Goal: Information Seeking & Learning: Check status

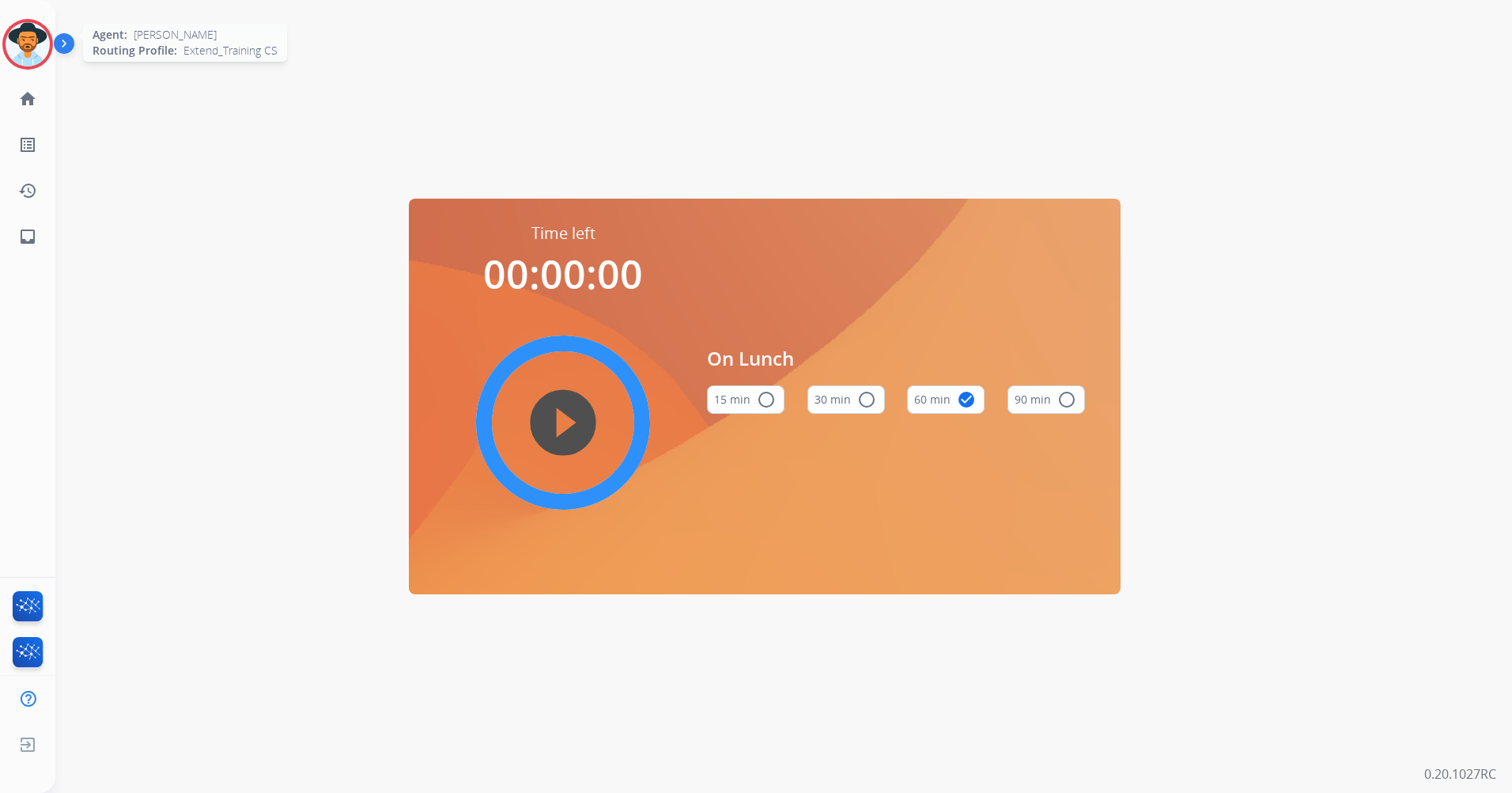
click at [15, 27] on img at bounding box center [27, 44] width 44 height 44
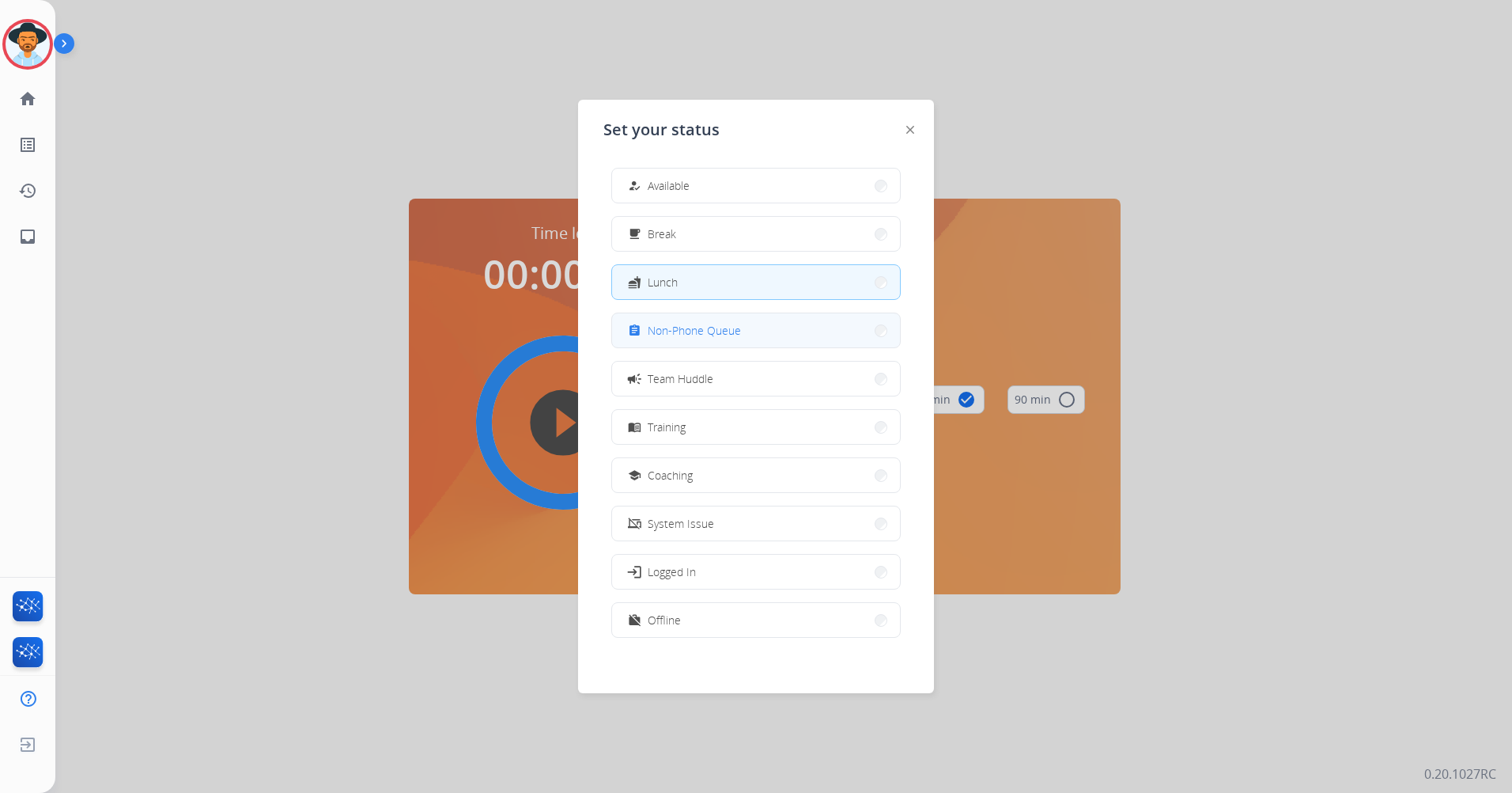
click at [748, 334] on button "assignment Non-Phone Queue" at bounding box center [756, 330] width 288 height 34
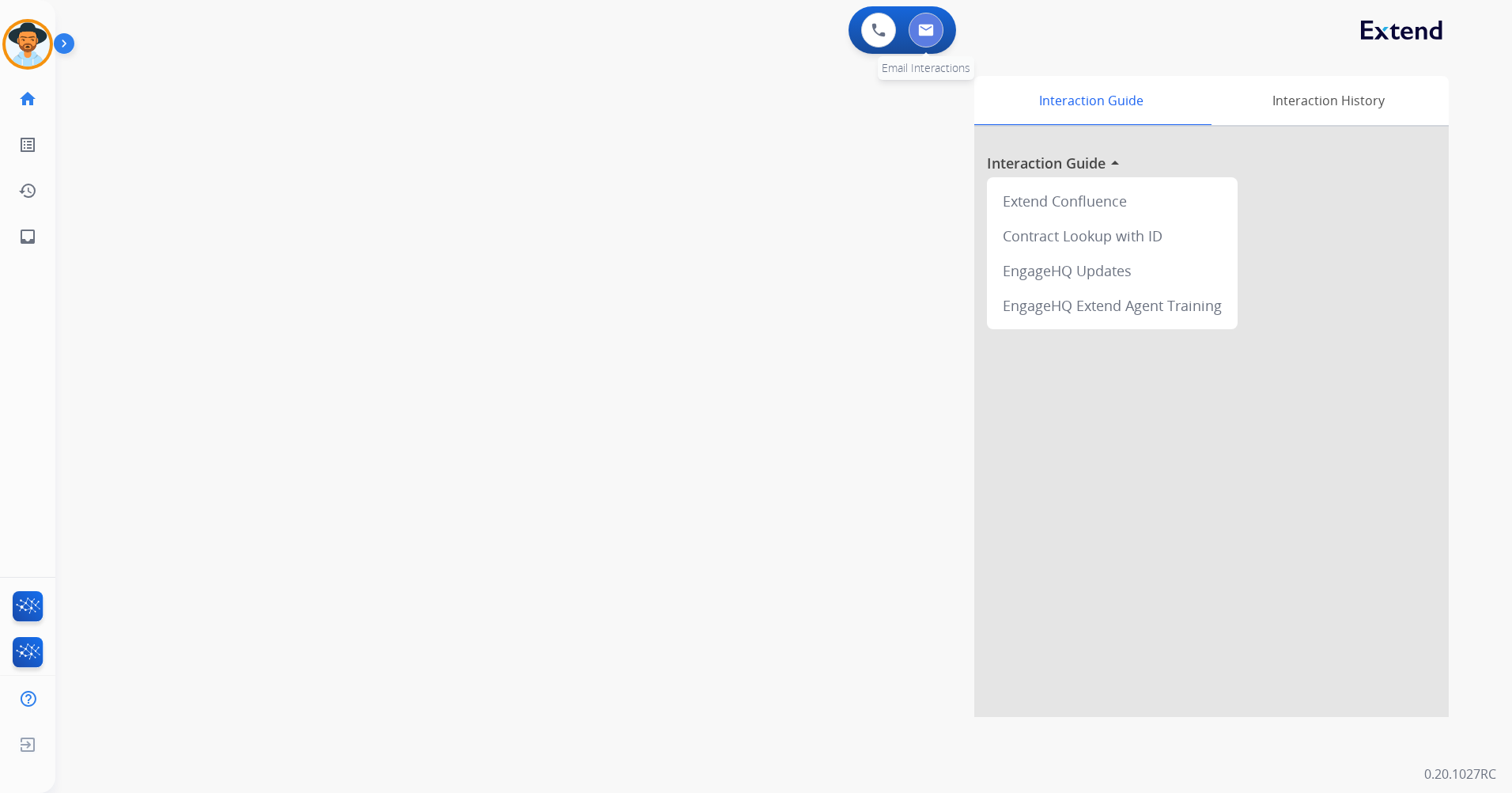
click at [935, 39] on button at bounding box center [927, 30] width 35 height 35
select select "**********"
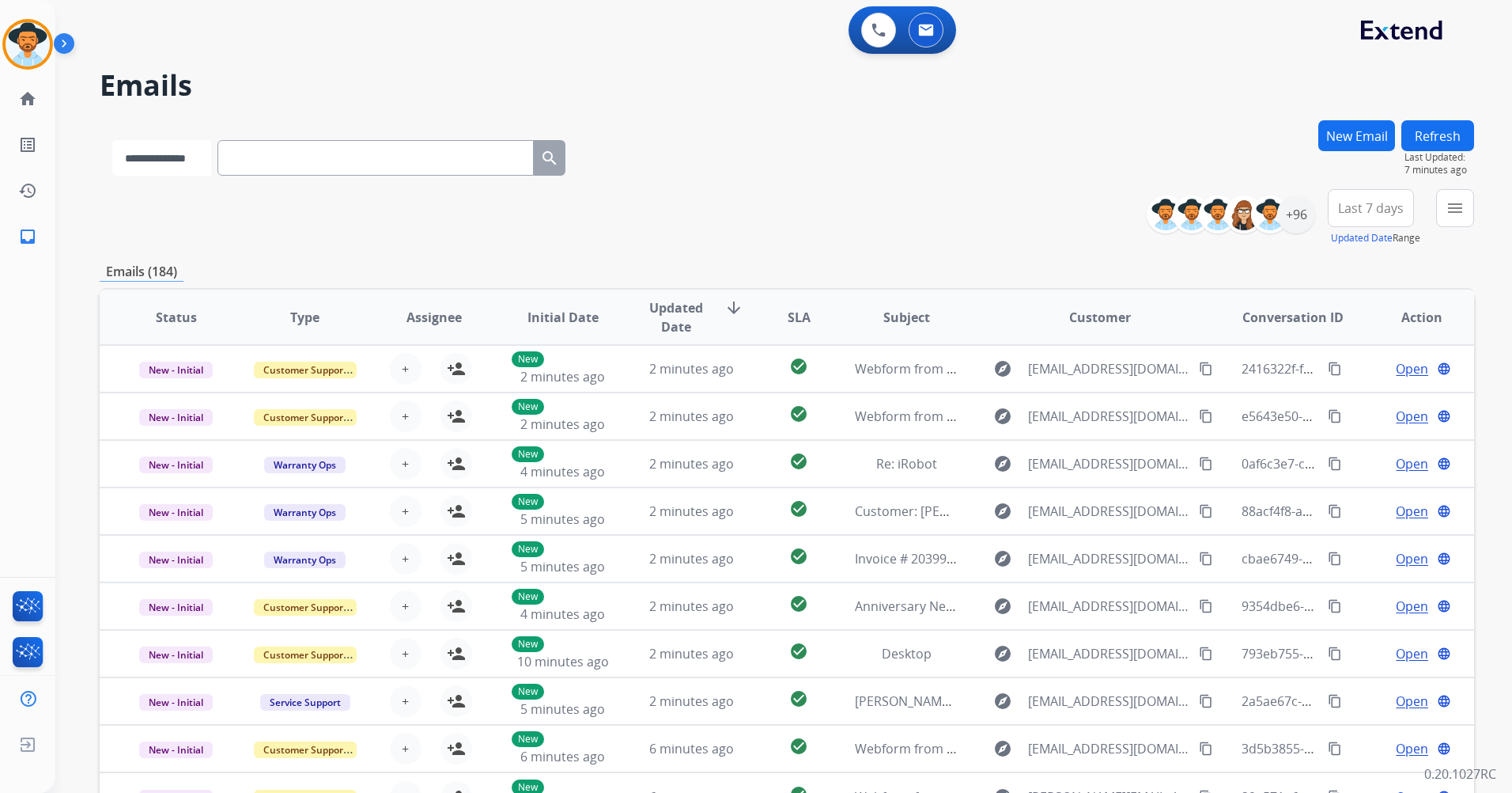
click at [180, 171] on select "**********" at bounding box center [162, 157] width 99 height 36
click at [112, 140] on select "**********" at bounding box center [162, 157] width 99 height 36
click at [256, 147] on input "text" at bounding box center [377, 157] width 316 height 36
paste input "**********"
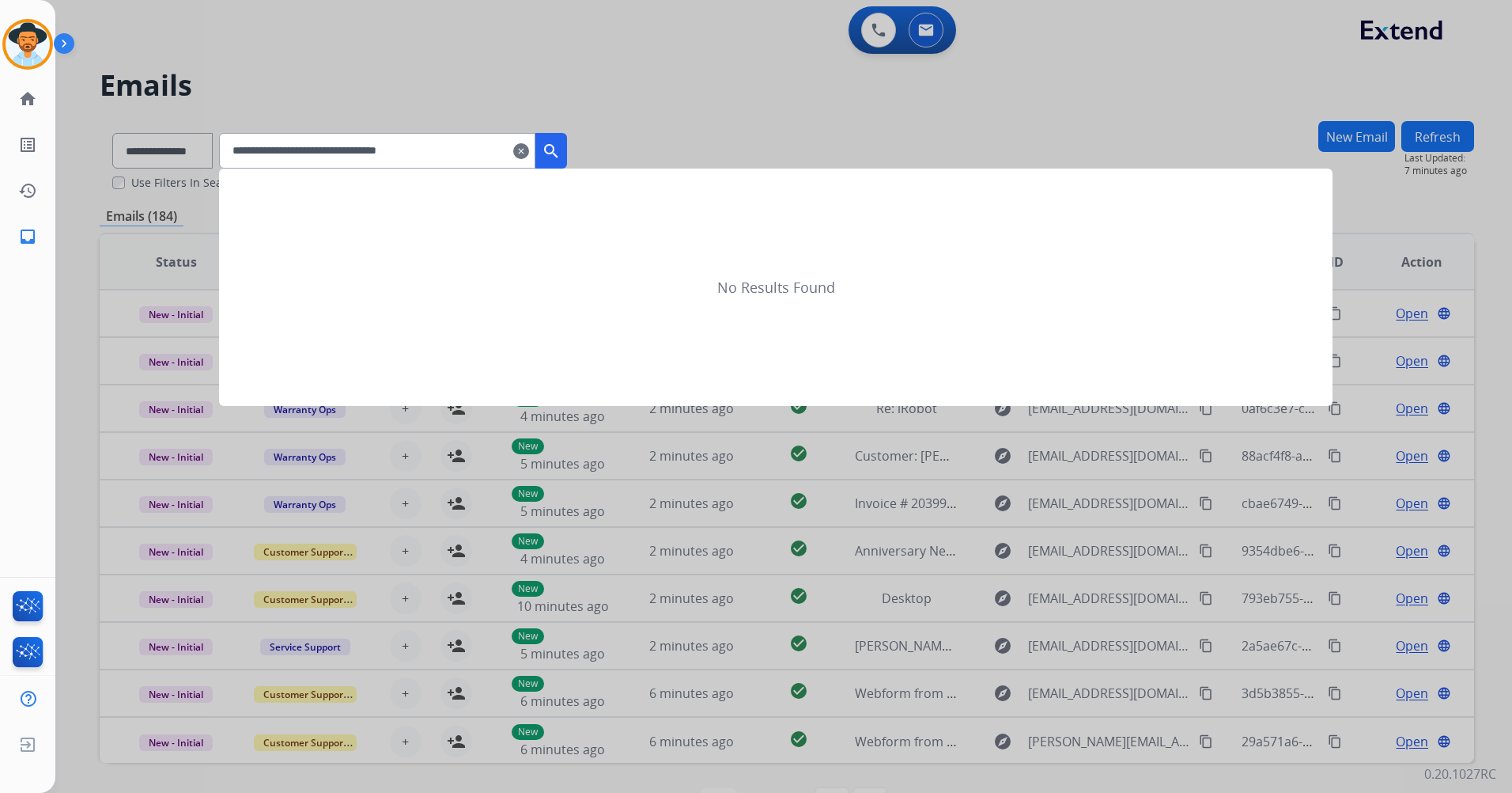
type input "**********"
click at [561, 150] on mat-icon "search" at bounding box center [551, 151] width 19 height 19
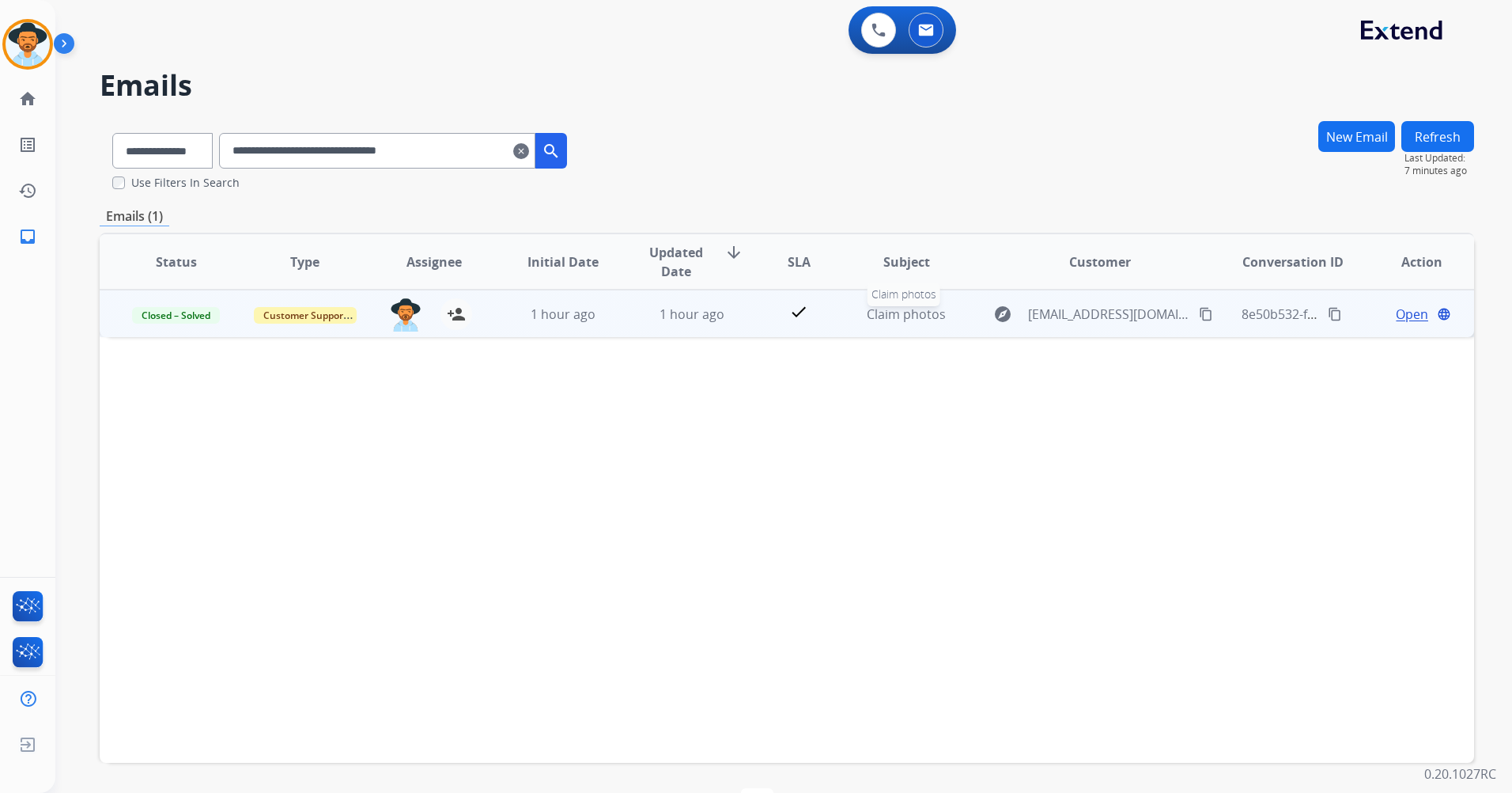
click at [842, 314] on td "Claim photos Claim photos" at bounding box center [894, 313] width 129 height 48
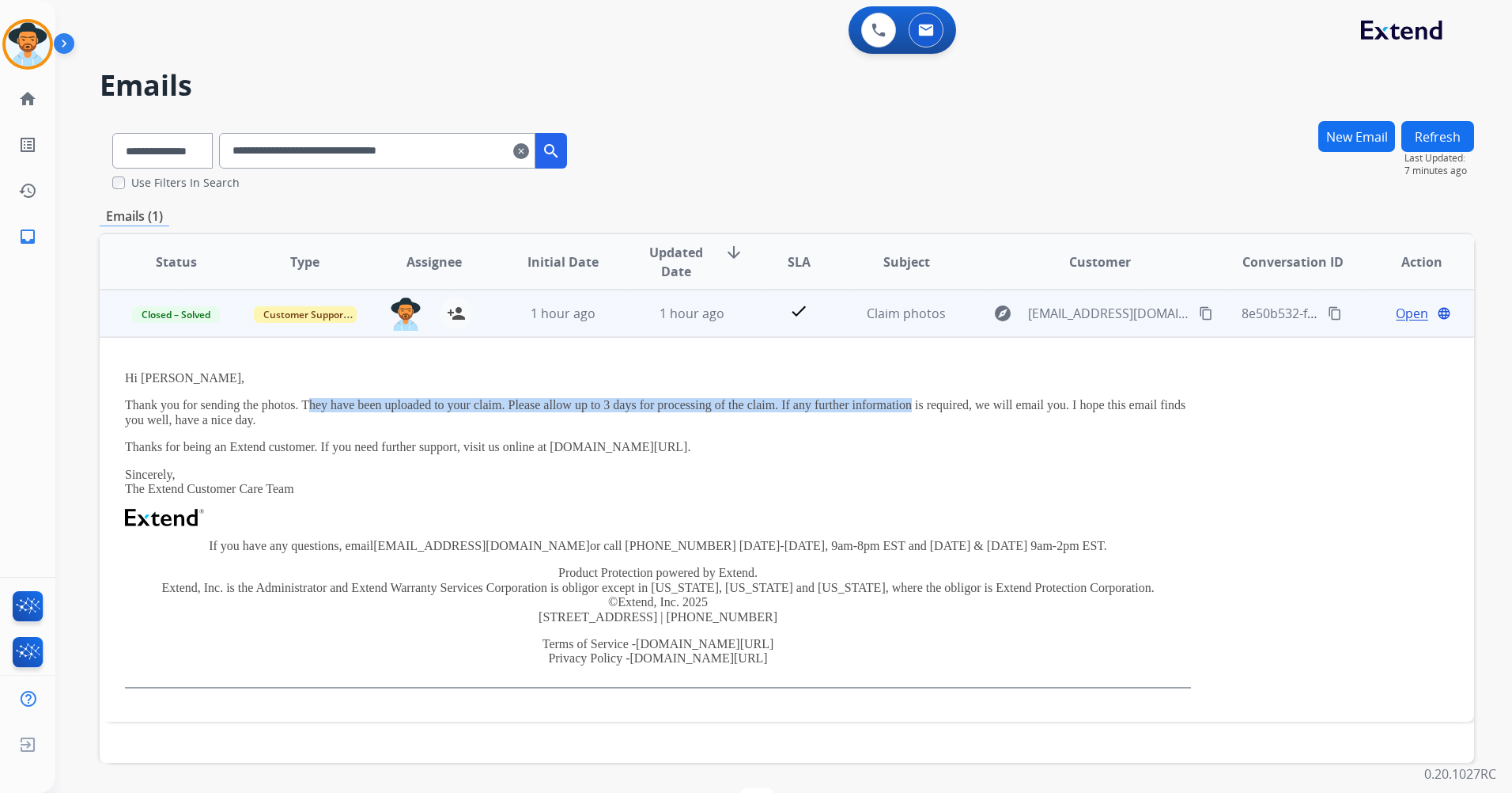
drag, startPoint x: 310, startPoint y: 401, endPoint x: 914, endPoint y: 413, distance: 604.1
click at [914, 413] on p "Thank you for sending the photos. They have been uploaded to your claim. Please…" at bounding box center [658, 413] width 1066 height 30
click at [738, 439] on div "Hi [PERSON_NAME], Thank you for sending the photos. They have been uploaded to …" at bounding box center [658, 529] width 1066 height 317
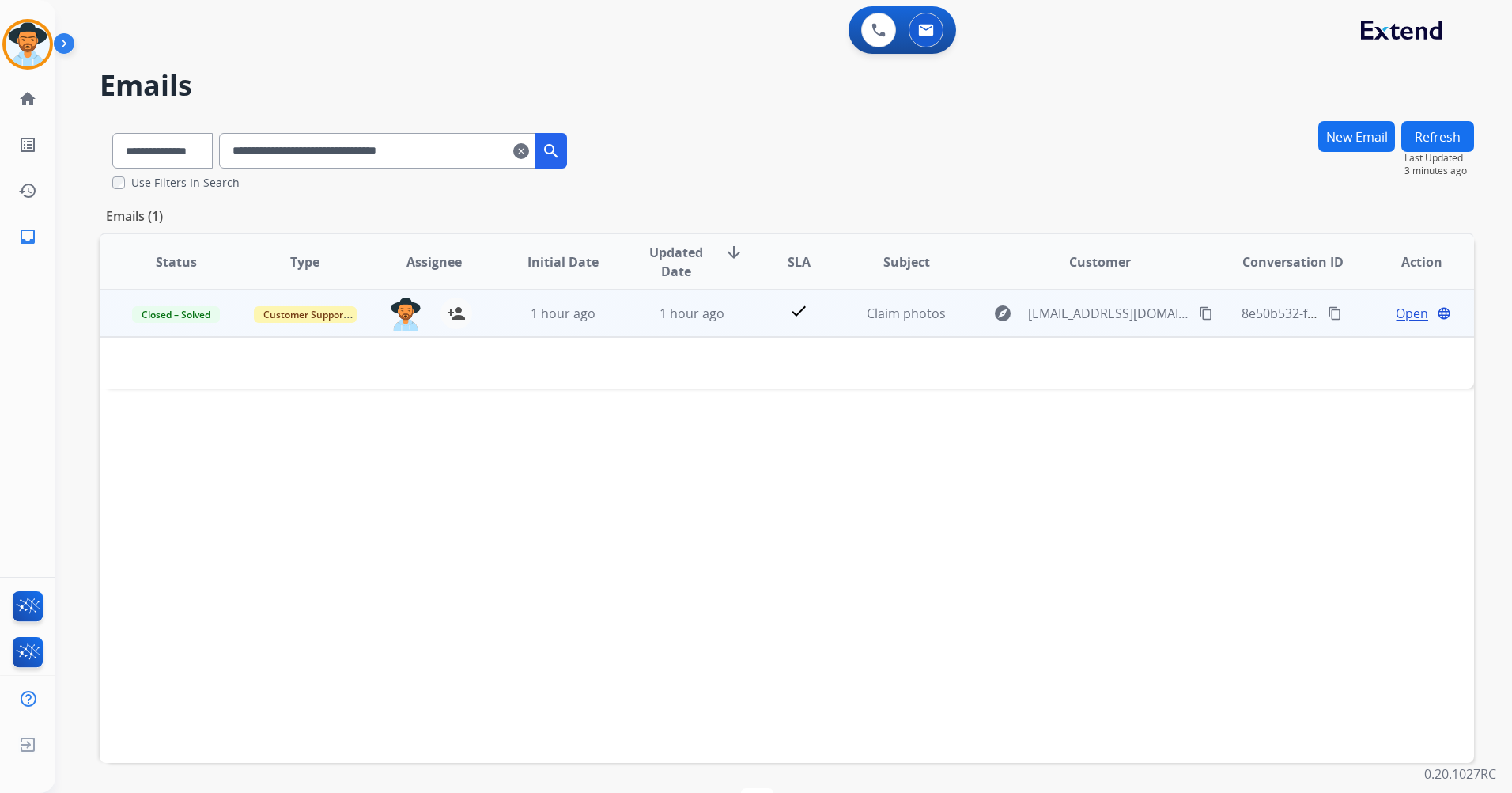
click at [551, 326] on td "1 hour ago" at bounding box center [551, 313] width 129 height 48
click at [895, 307] on span "Claim photos" at bounding box center [906, 314] width 79 height 17
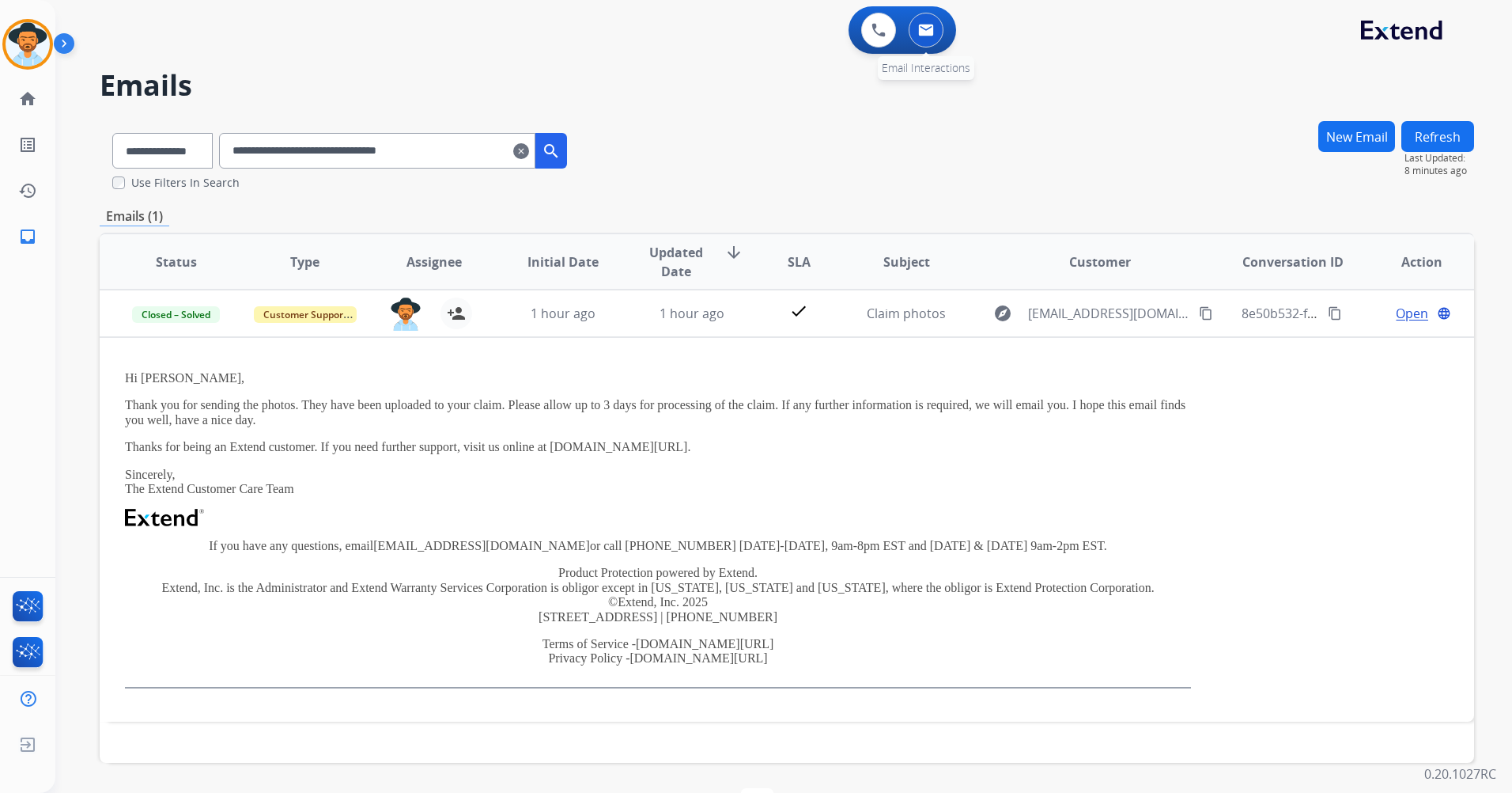
click at [928, 31] on img at bounding box center [926, 30] width 16 height 13
click at [529, 150] on mat-icon "clear" at bounding box center [521, 151] width 16 height 19
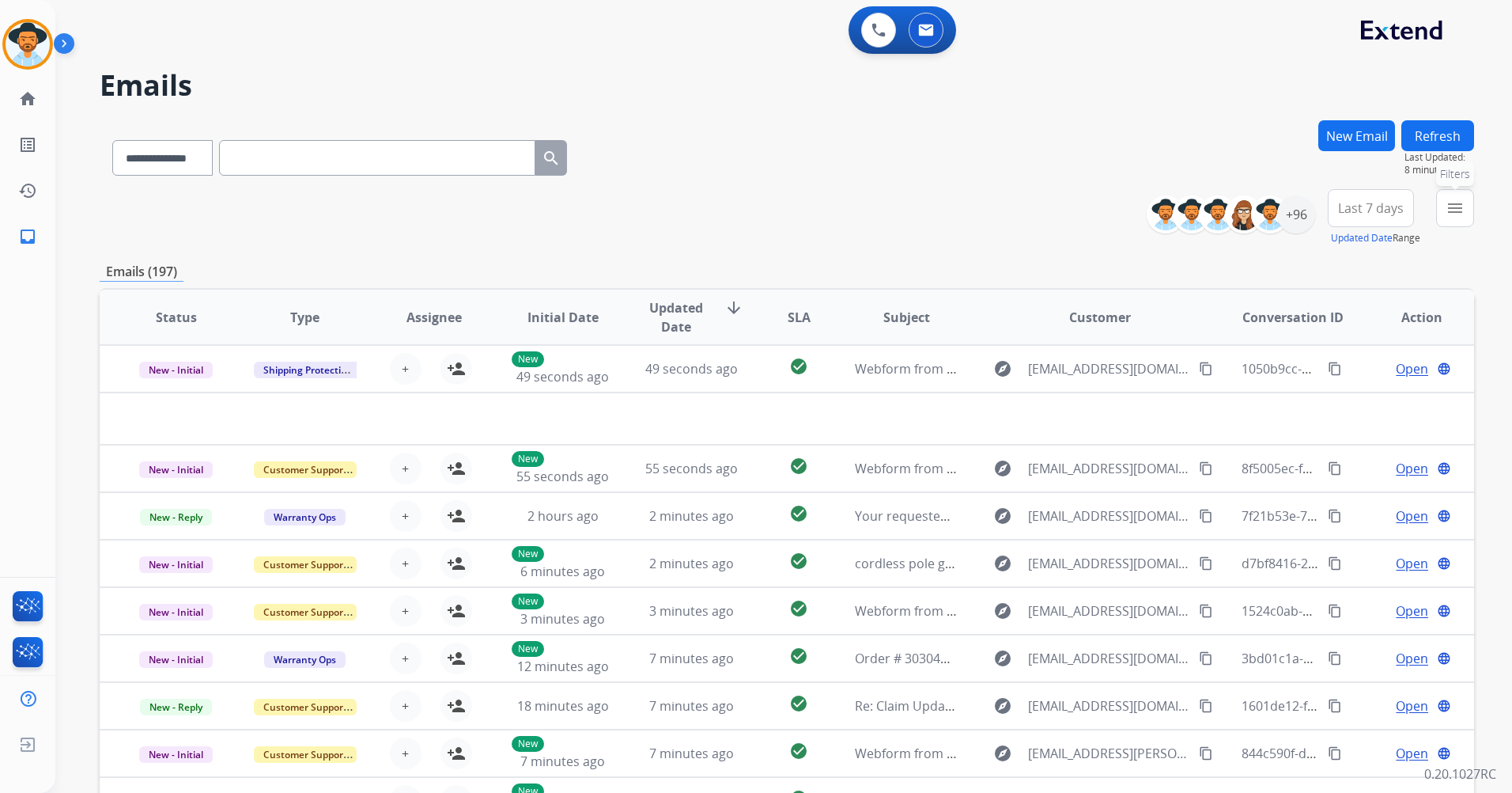
click at [1449, 205] on mat-icon "menu" at bounding box center [1456, 208] width 19 height 19
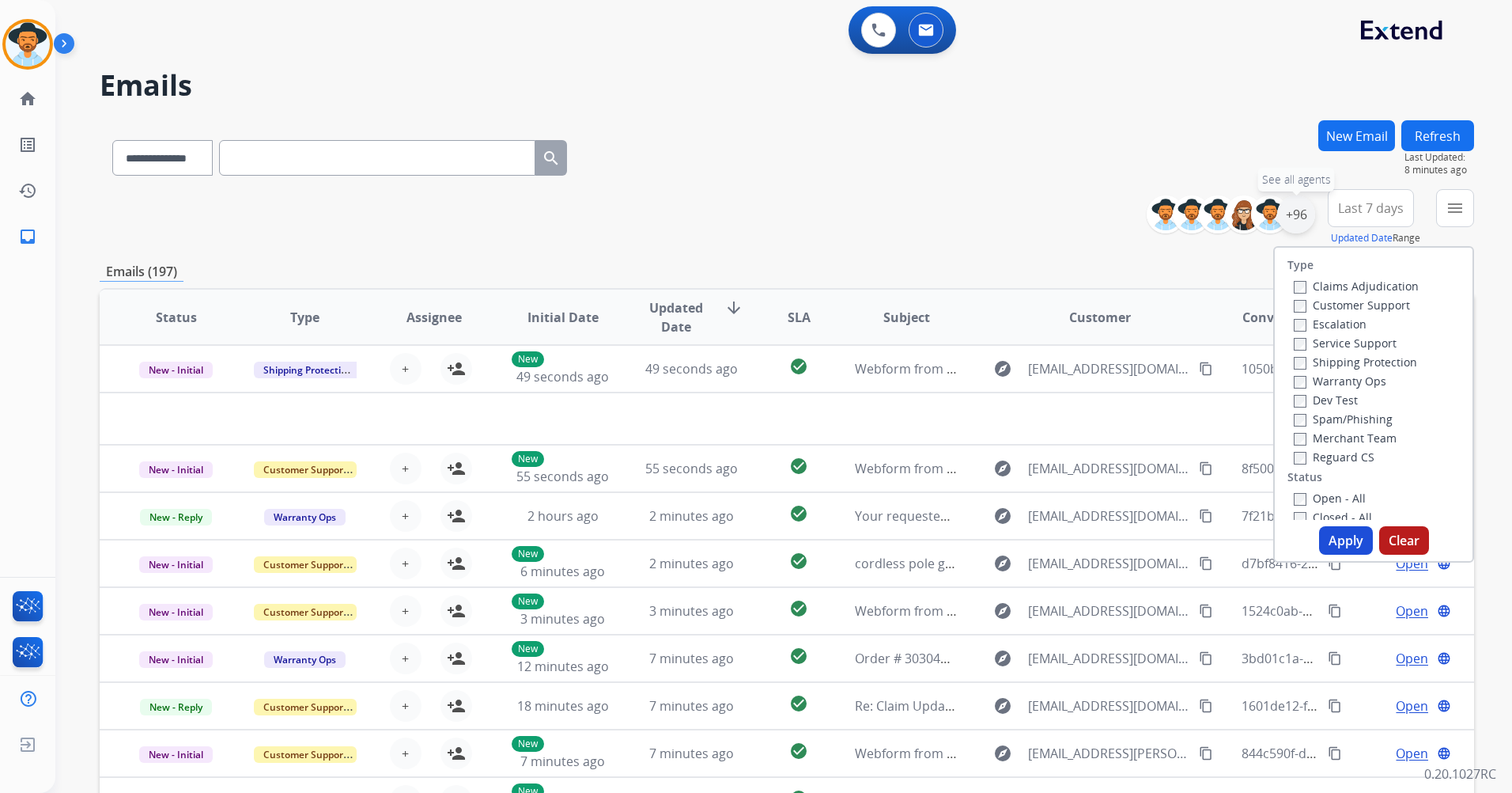
click at [1300, 213] on div "+96" at bounding box center [1297, 215] width 38 height 38
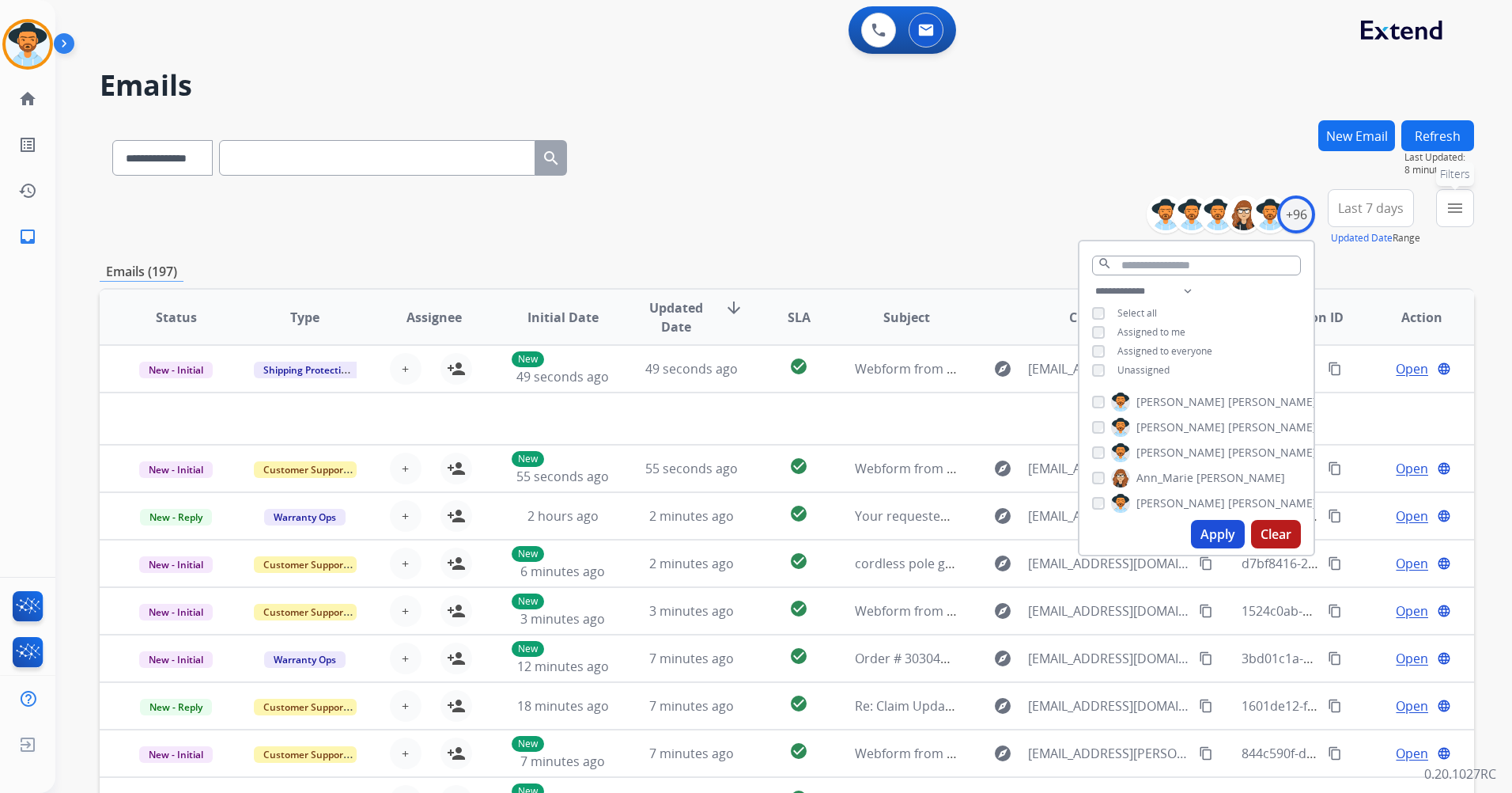
click at [1443, 213] on button "menu Filters" at bounding box center [1456, 208] width 38 height 38
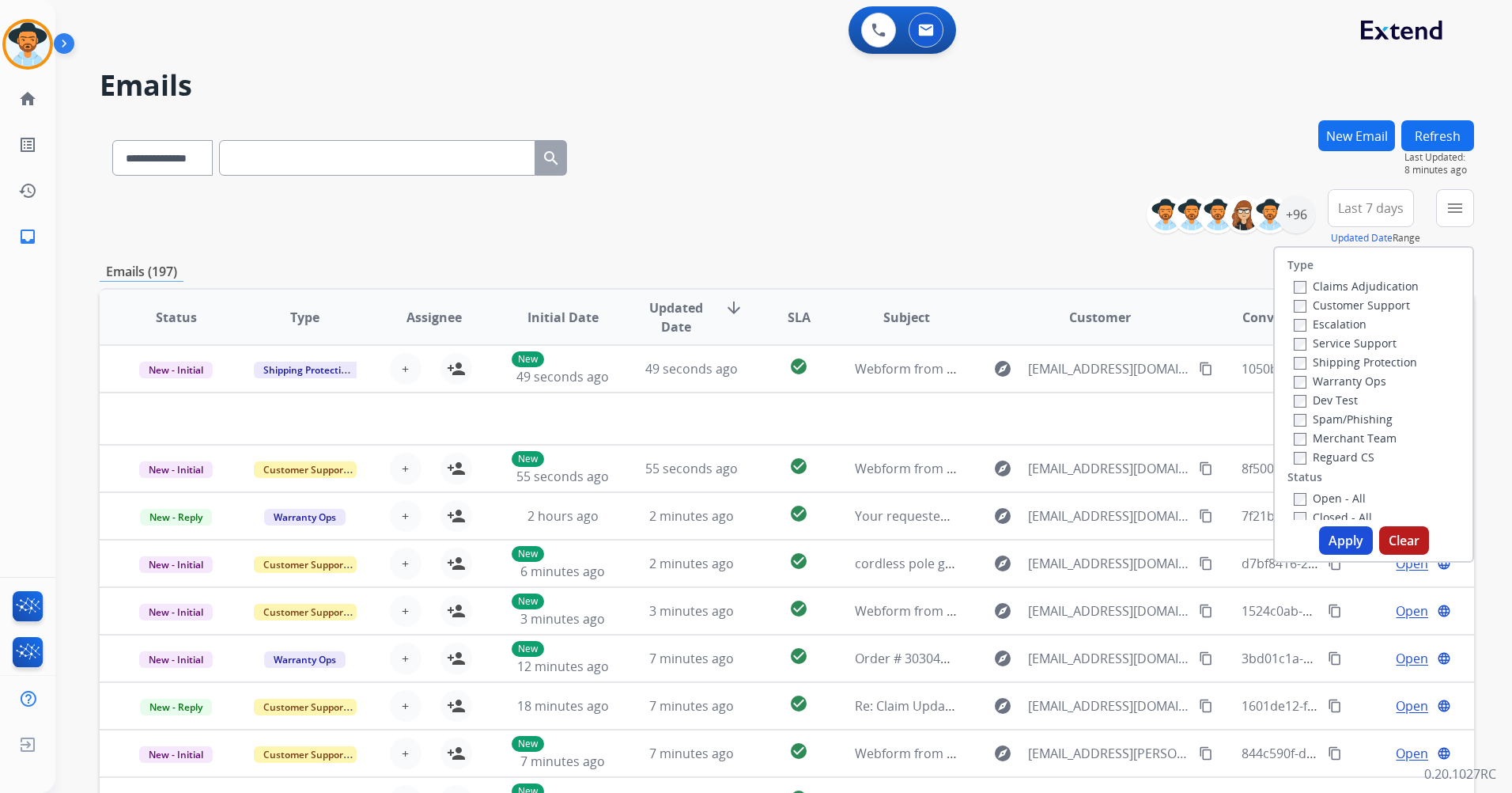
click at [1324, 306] on label "Customer Support" at bounding box center [1352, 304] width 116 height 15
click at [1328, 361] on label "Shipping Protection" at bounding box center [1356, 361] width 123 height 15
click at [1318, 461] on label "Reguard CS" at bounding box center [1334, 456] width 81 height 15
click at [1344, 499] on label "Open - All" at bounding box center [1330, 498] width 72 height 15
click at [1340, 542] on button "Apply" at bounding box center [1346, 540] width 54 height 29
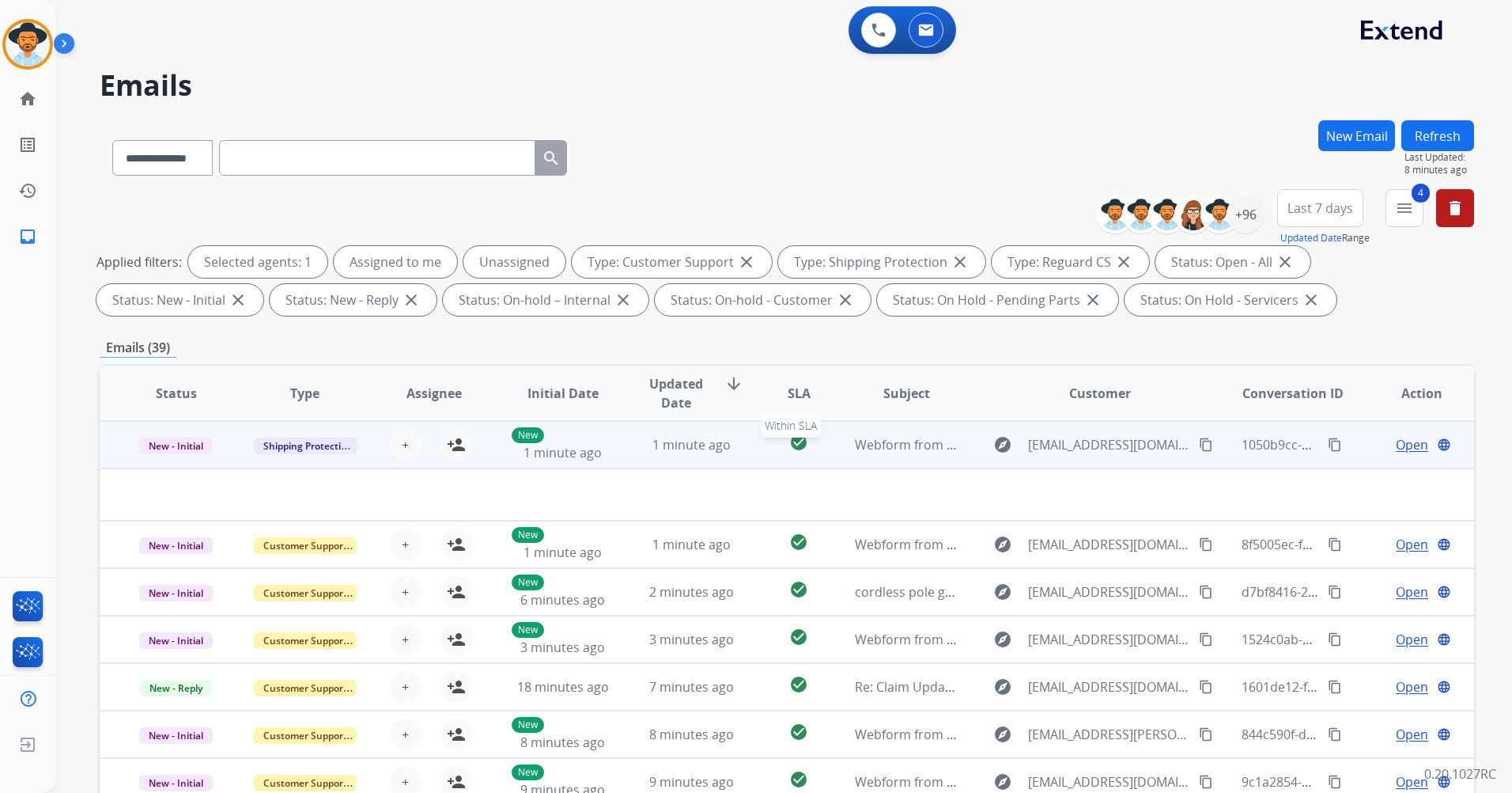
click at [769, 446] on div "check_circle" at bounding box center [799, 444] width 60 height 23
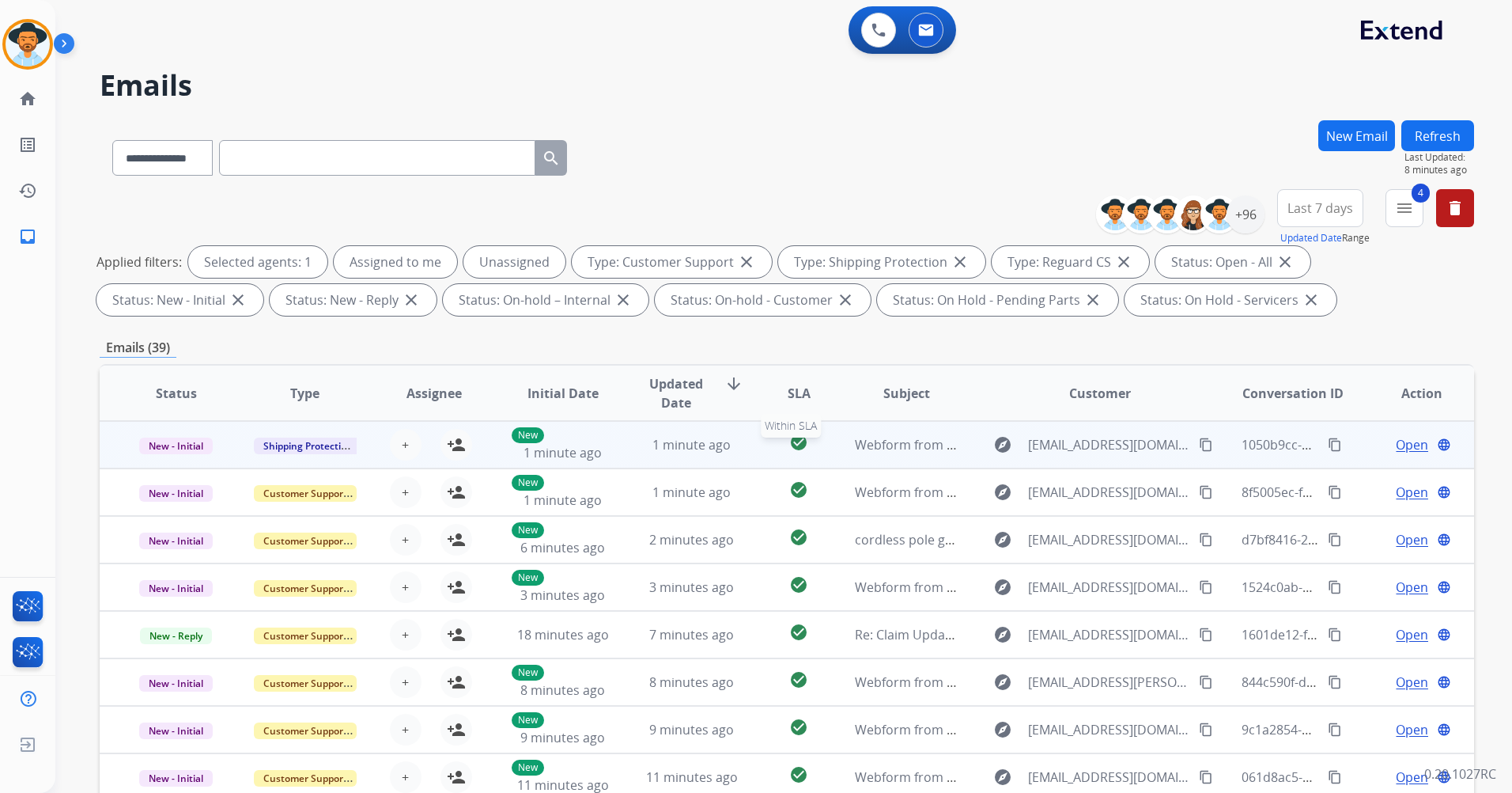
click at [769, 449] on div "check_circle" at bounding box center [799, 444] width 60 height 23
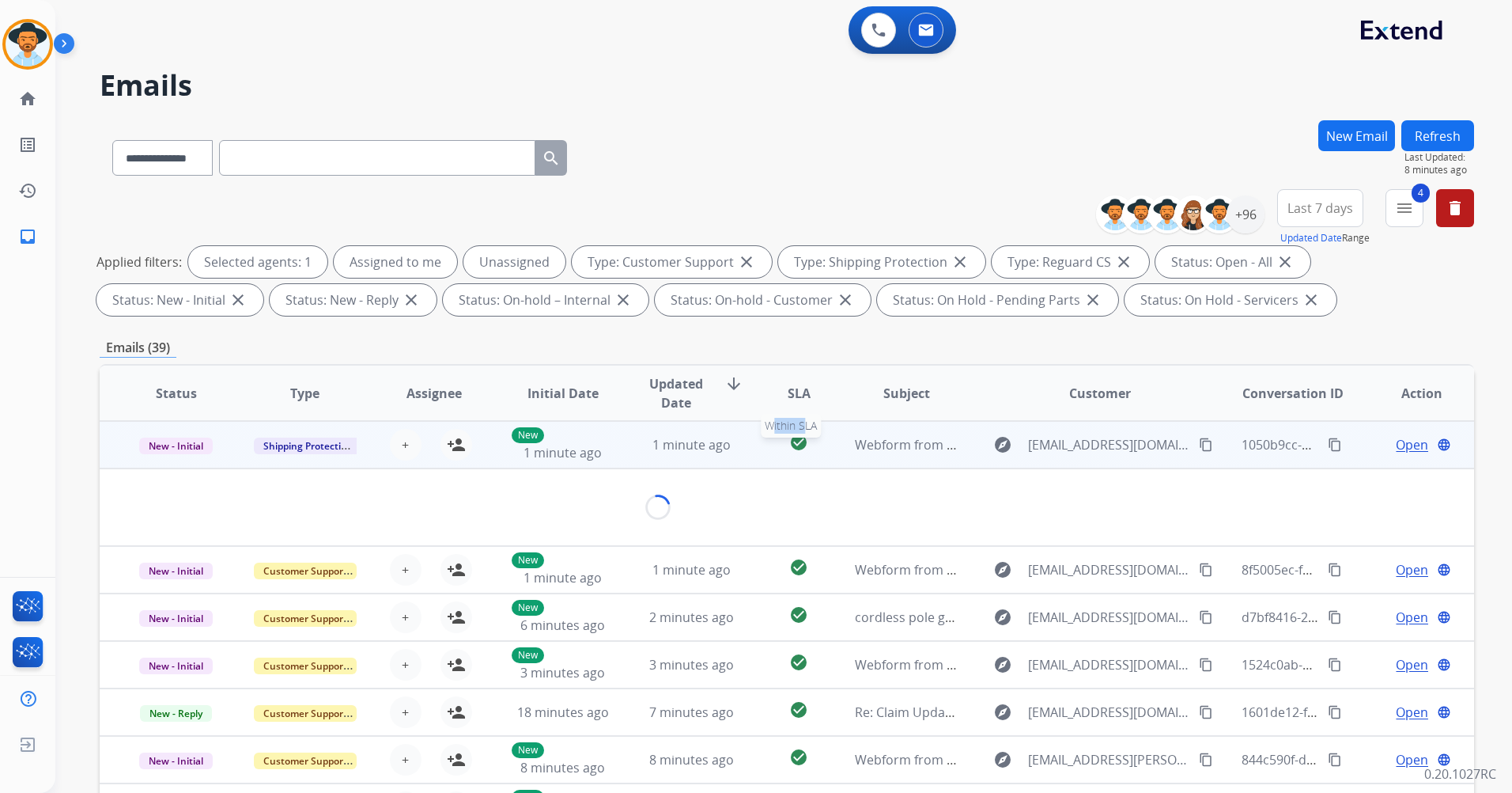
click at [769, 449] on div "check_circle" at bounding box center [799, 444] width 60 height 23
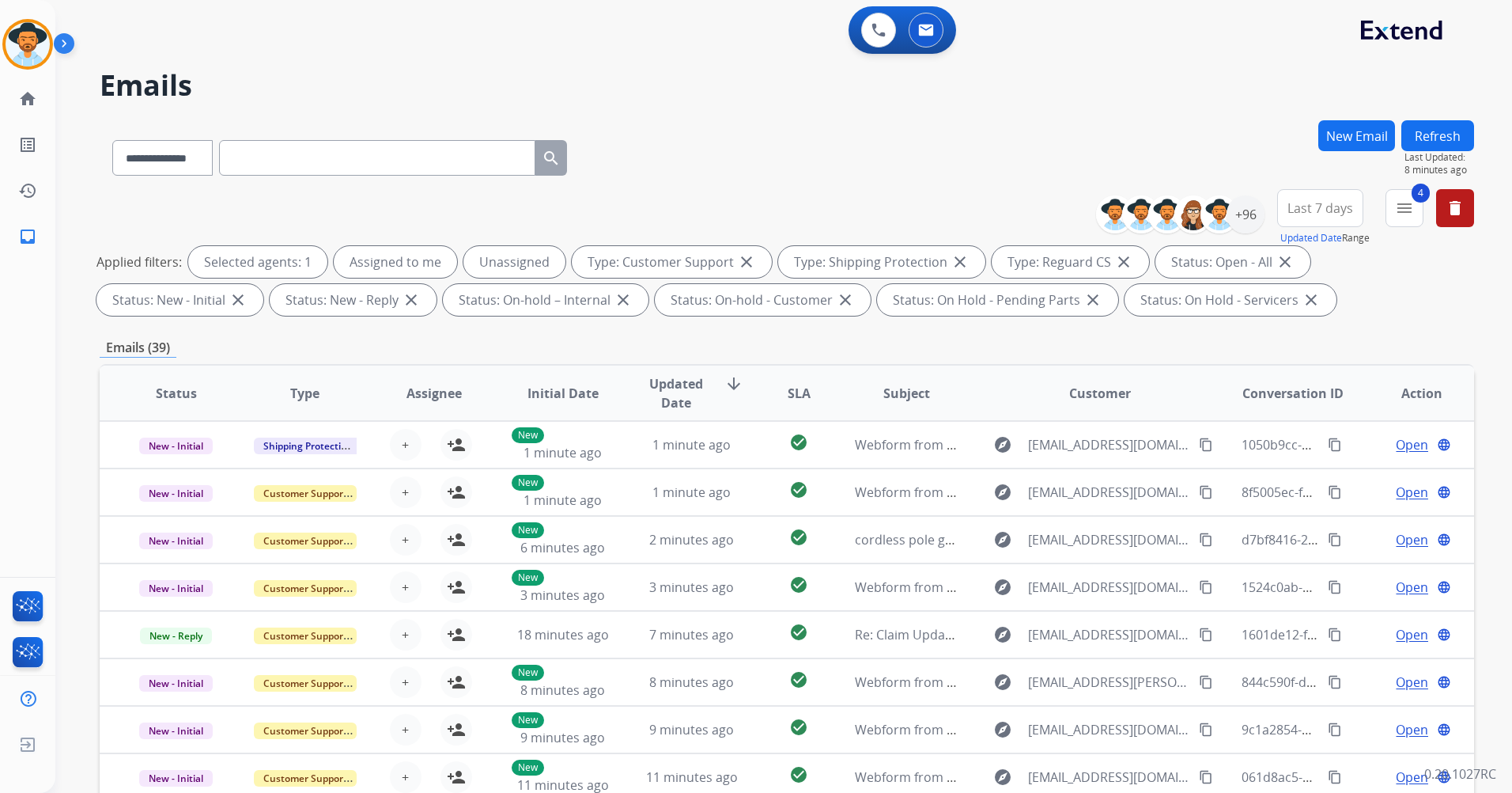
click at [596, 73] on h2 "Emails" at bounding box center [787, 85] width 1375 height 31
